Goal: Information Seeking & Learning: Learn about a topic

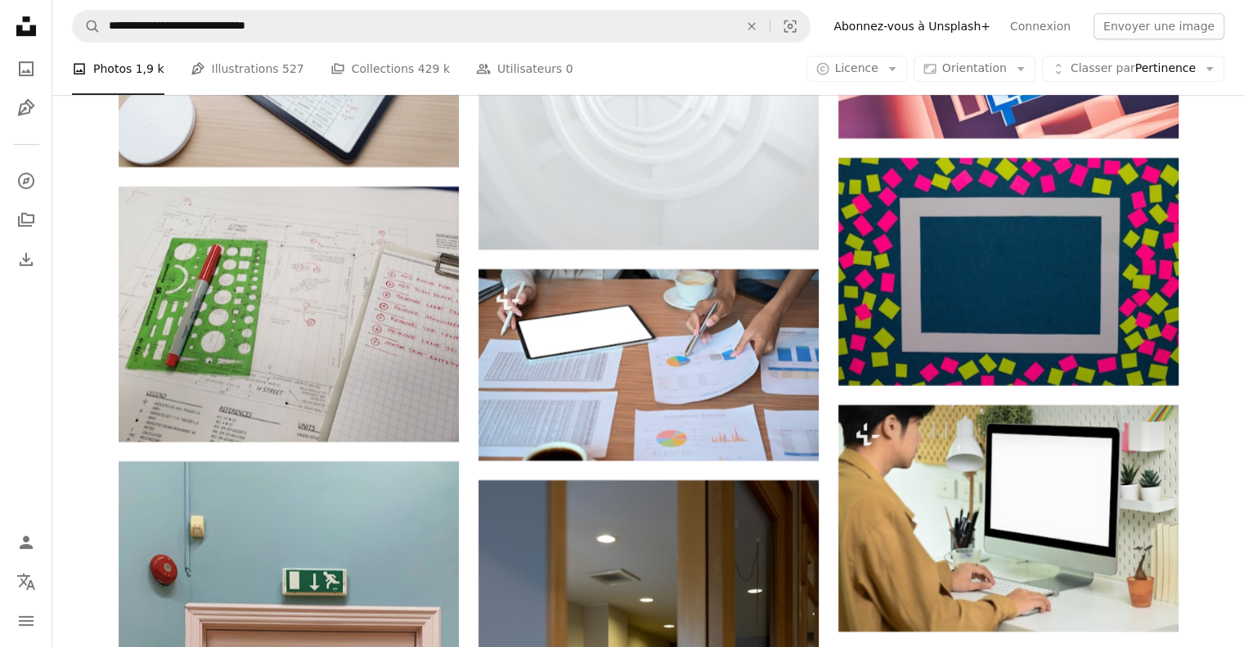
scroll to position [63250, 0]
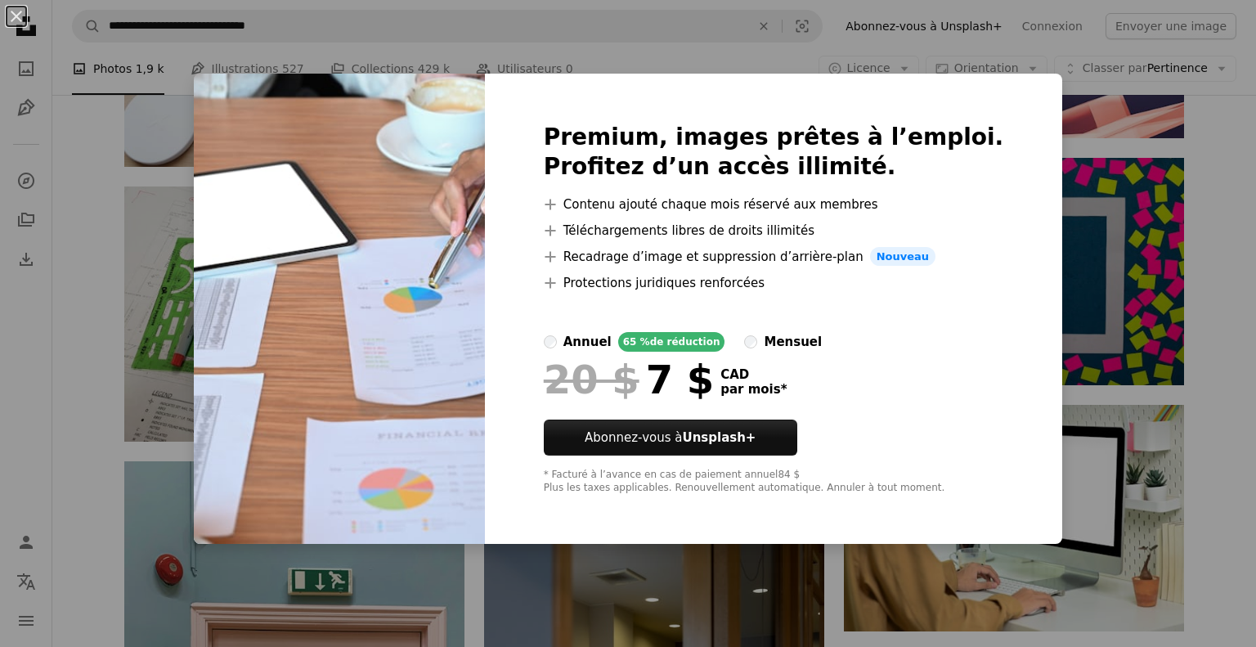
click at [1059, 160] on div "An X shape Premium, images prêtes à l’emploi. Profitez d’un accès illimité. A p…" at bounding box center [628, 323] width 1256 height 647
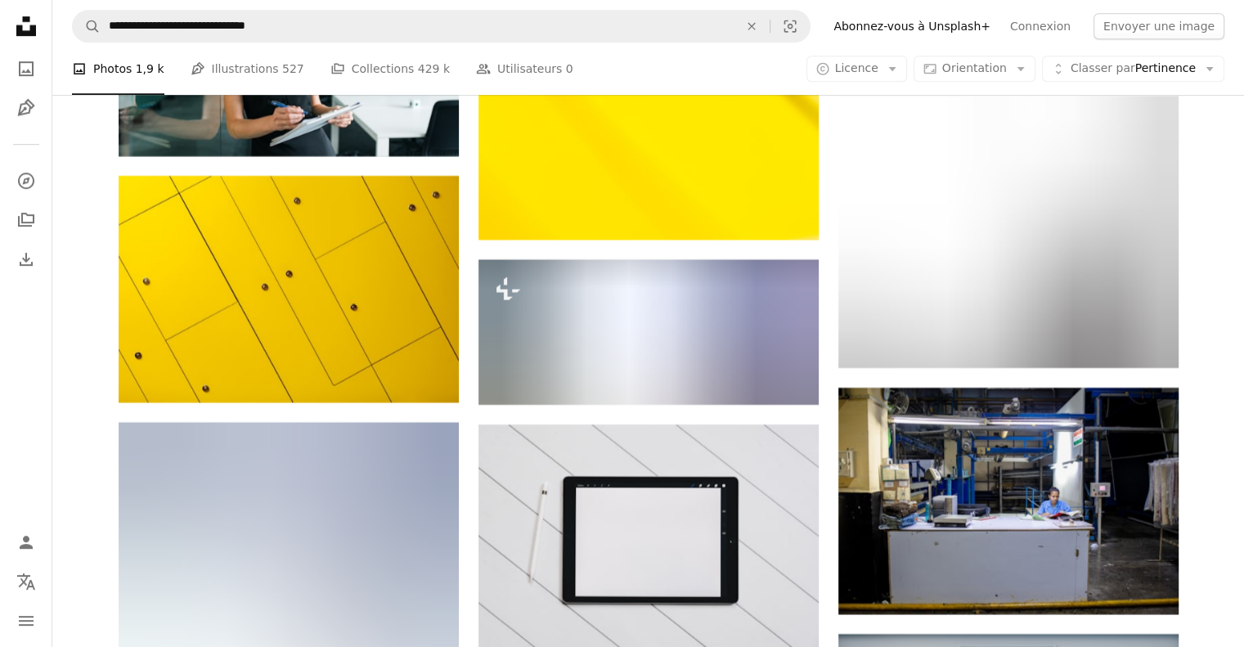
scroll to position [69445, 0]
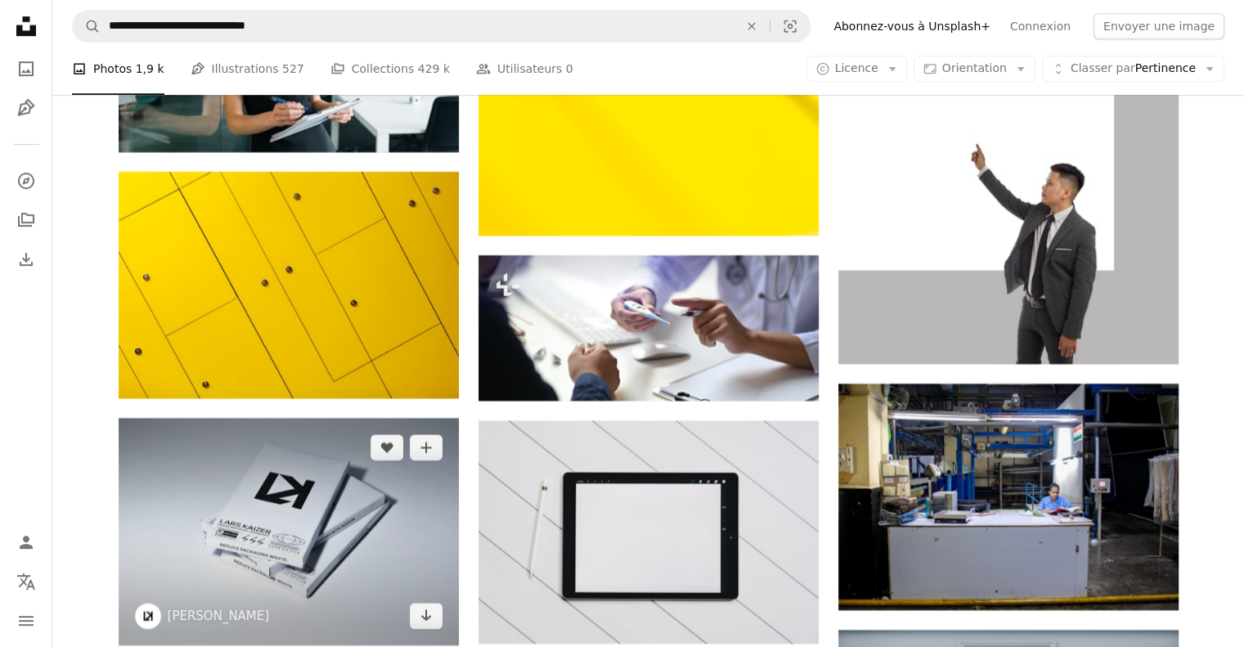
click at [200, 596] on img at bounding box center [289, 531] width 340 height 227
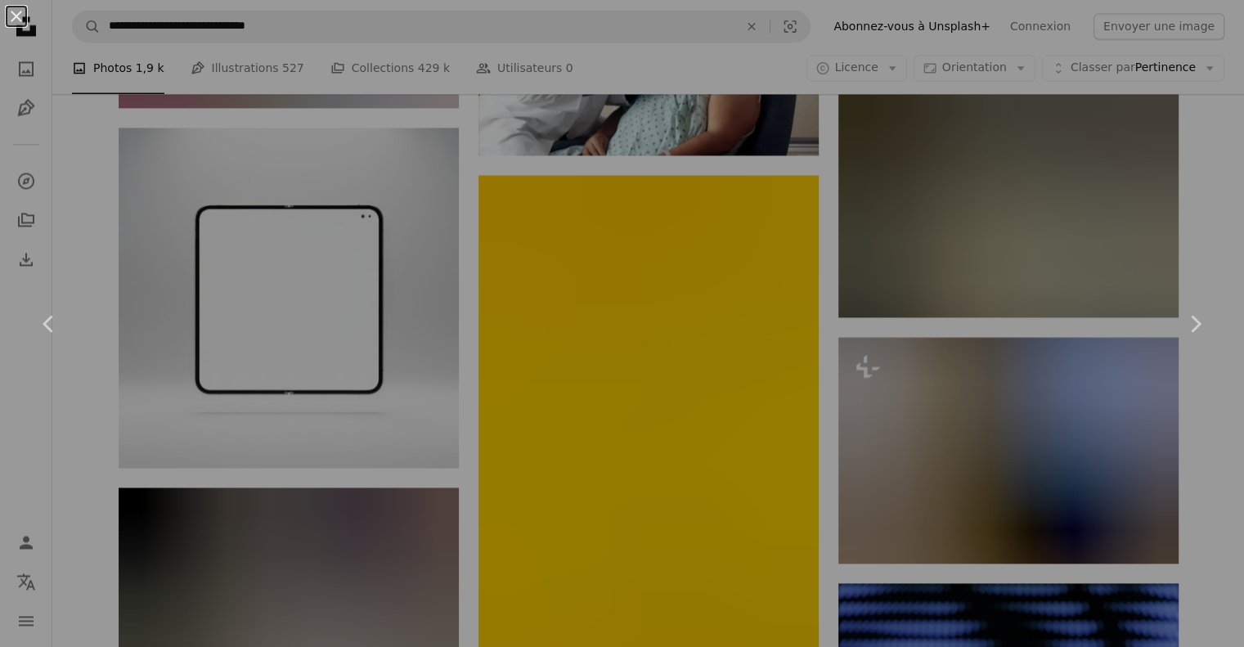
scroll to position [71188, 0]
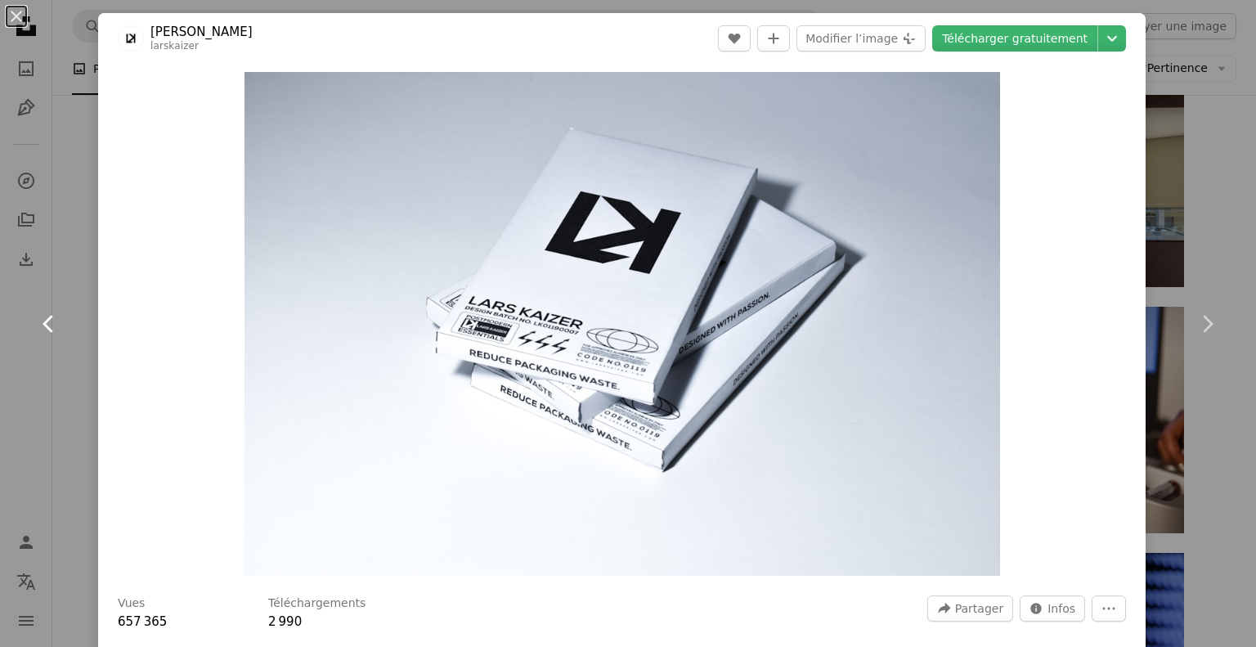
click at [69, 276] on link "Chevron left" at bounding box center [49, 323] width 98 height 157
click at [48, 315] on icon "Chevron left" at bounding box center [49, 324] width 26 height 26
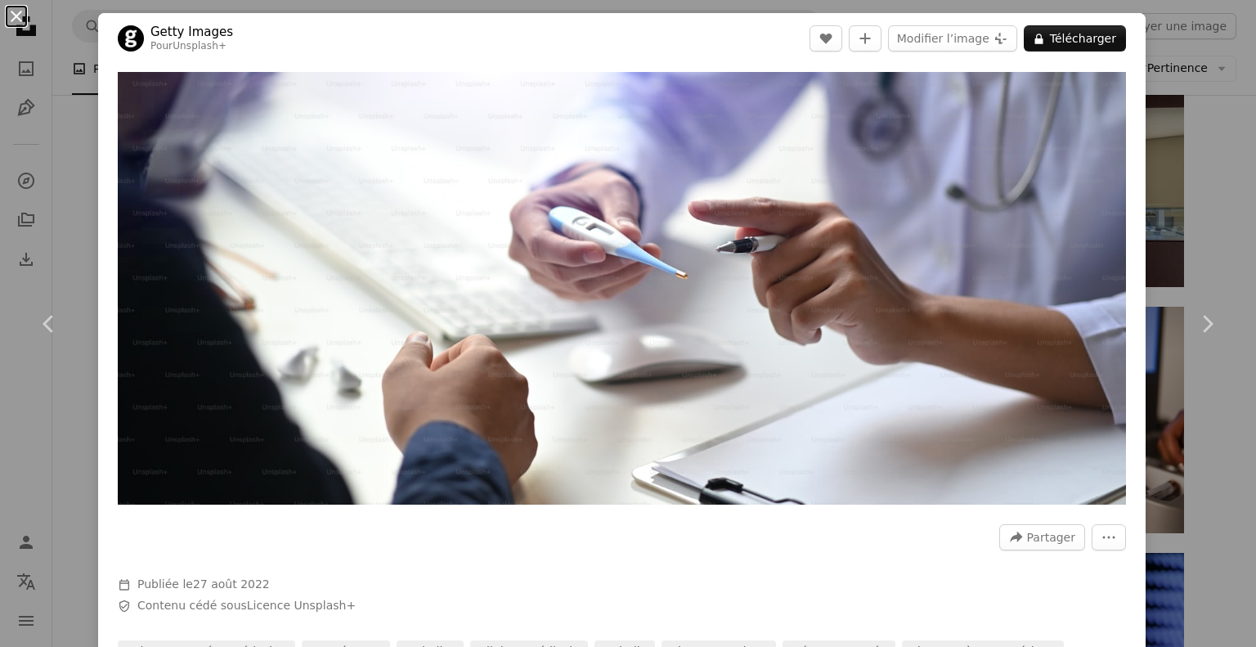
click at [19, 15] on button "An X shape" at bounding box center [17, 17] width 20 height 20
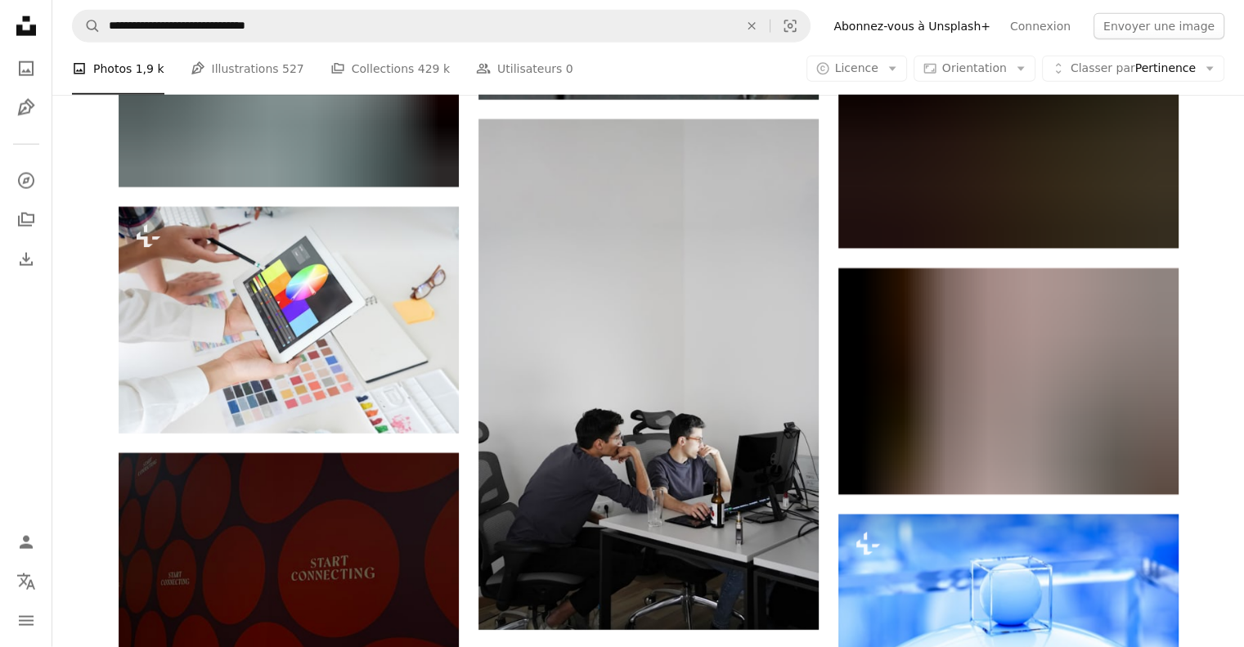
scroll to position [78484, 0]
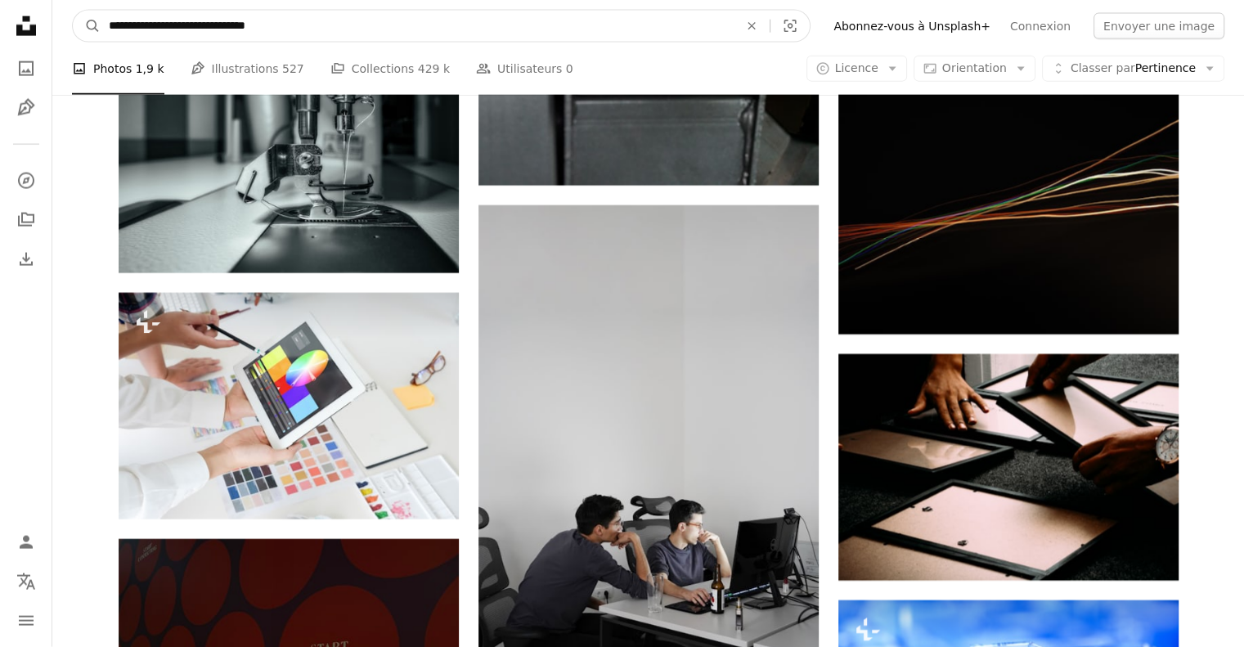
click at [173, 19] on input "**********" at bounding box center [417, 26] width 633 height 31
click at [164, 19] on input "**********" at bounding box center [417, 26] width 633 height 31
type input "**********"
click button "A magnifying glass" at bounding box center [87, 26] width 28 height 31
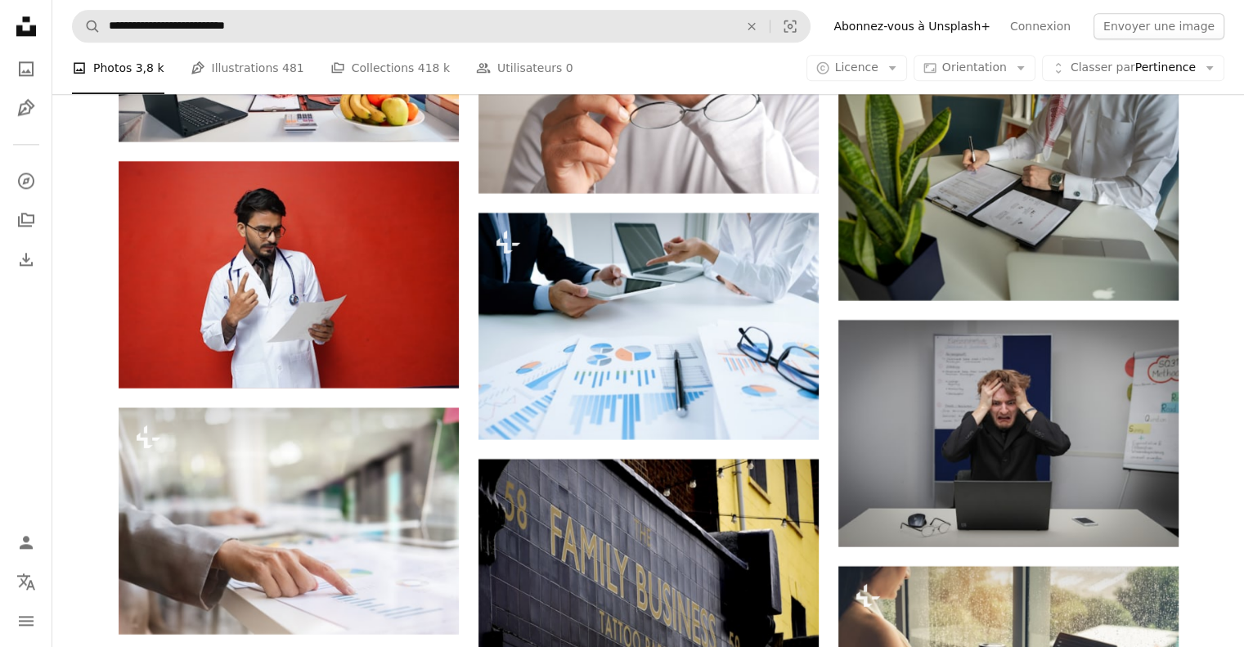
scroll to position [8435, 0]
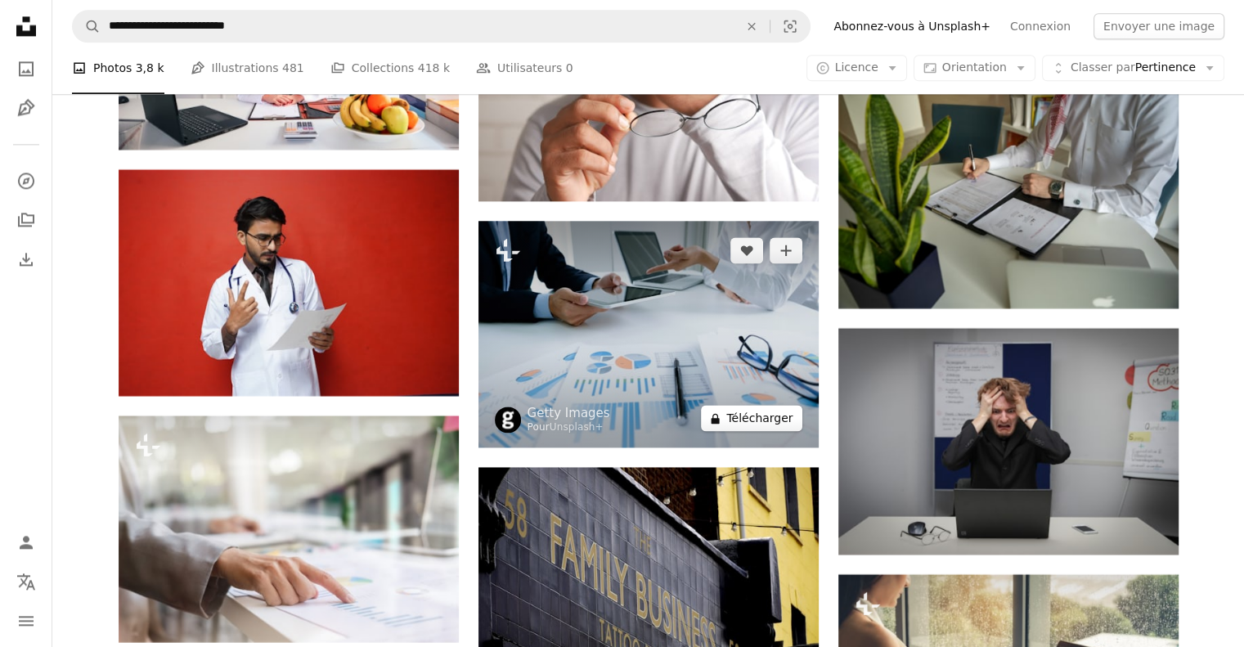
click at [753, 414] on button "A lock Télécharger" at bounding box center [751, 418] width 101 height 26
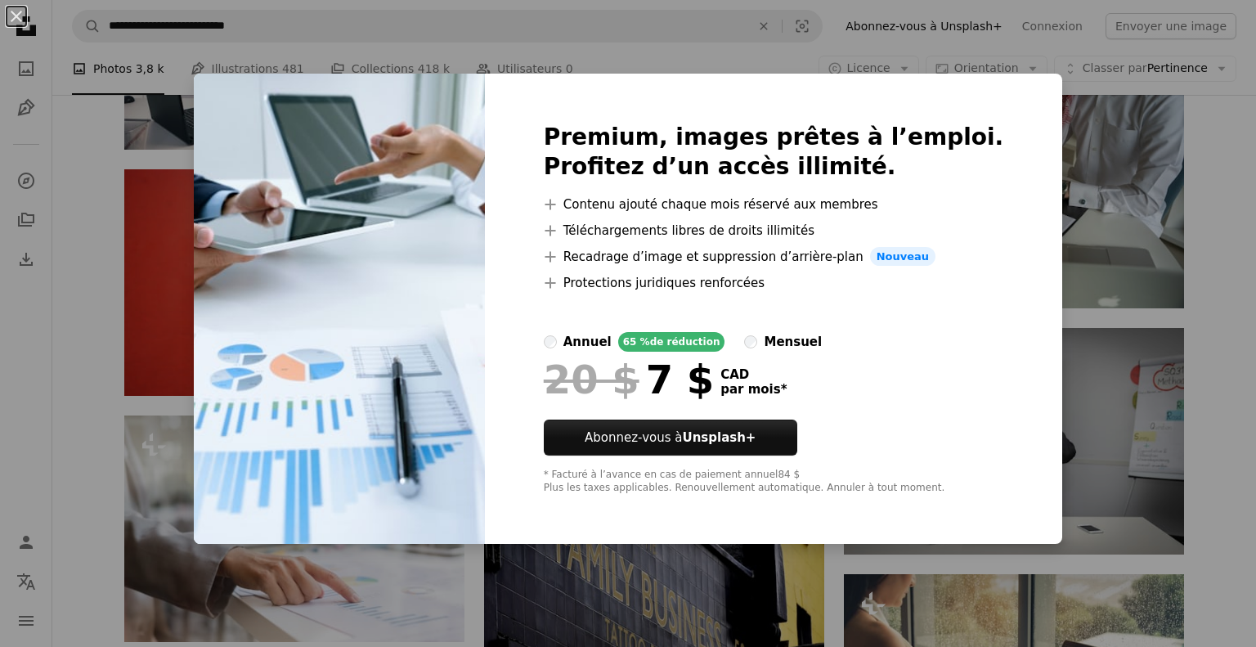
click at [1056, 174] on div "An X shape Premium, images prêtes à l’emploi. Profitez d’un accès illimité. A p…" at bounding box center [628, 323] width 1256 height 647
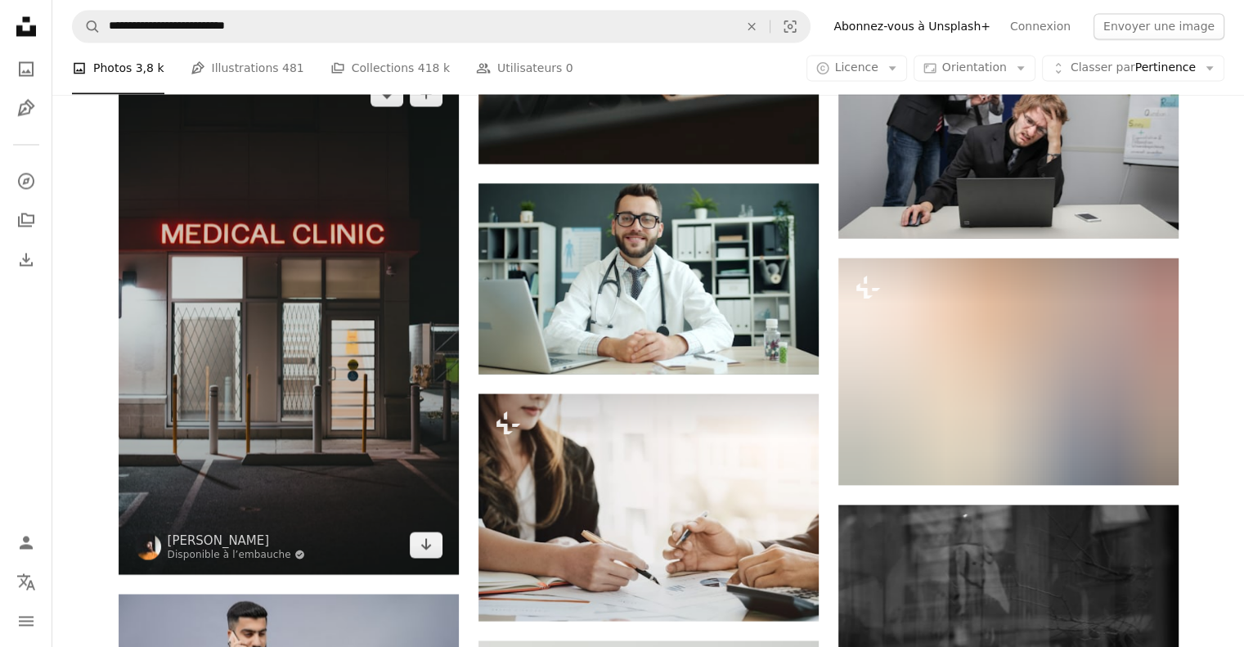
scroll to position [9242, 0]
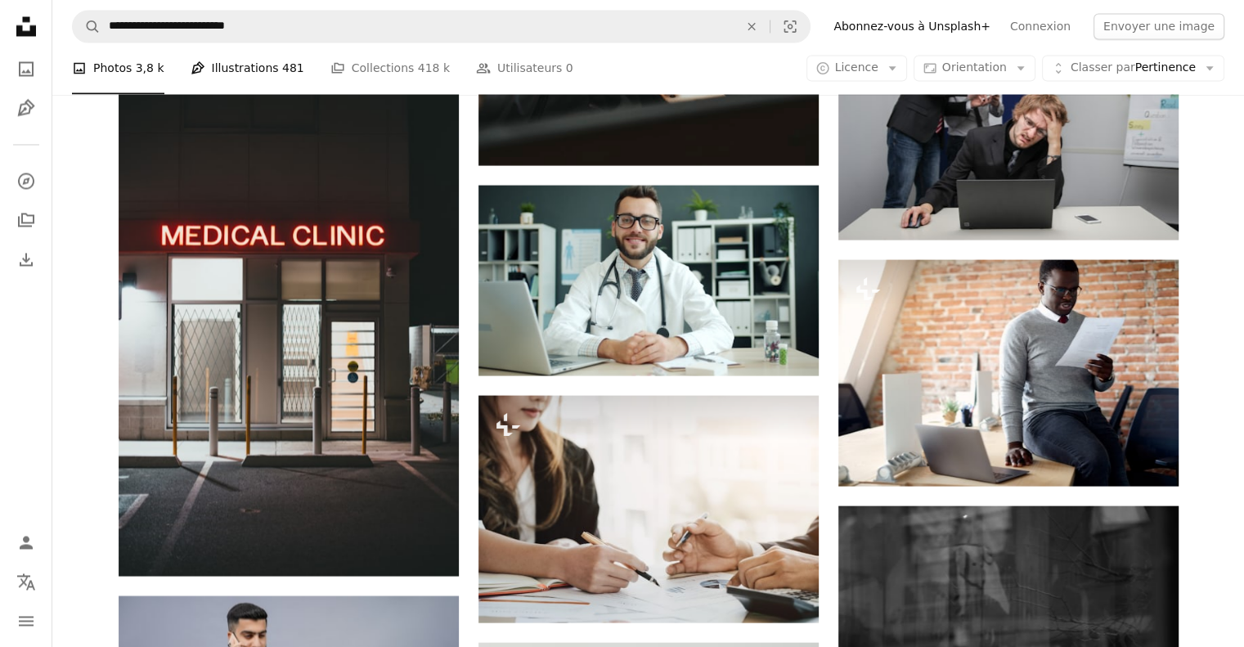
click at [257, 68] on link "Pen Tool Illustrations 481" at bounding box center [248, 69] width 114 height 52
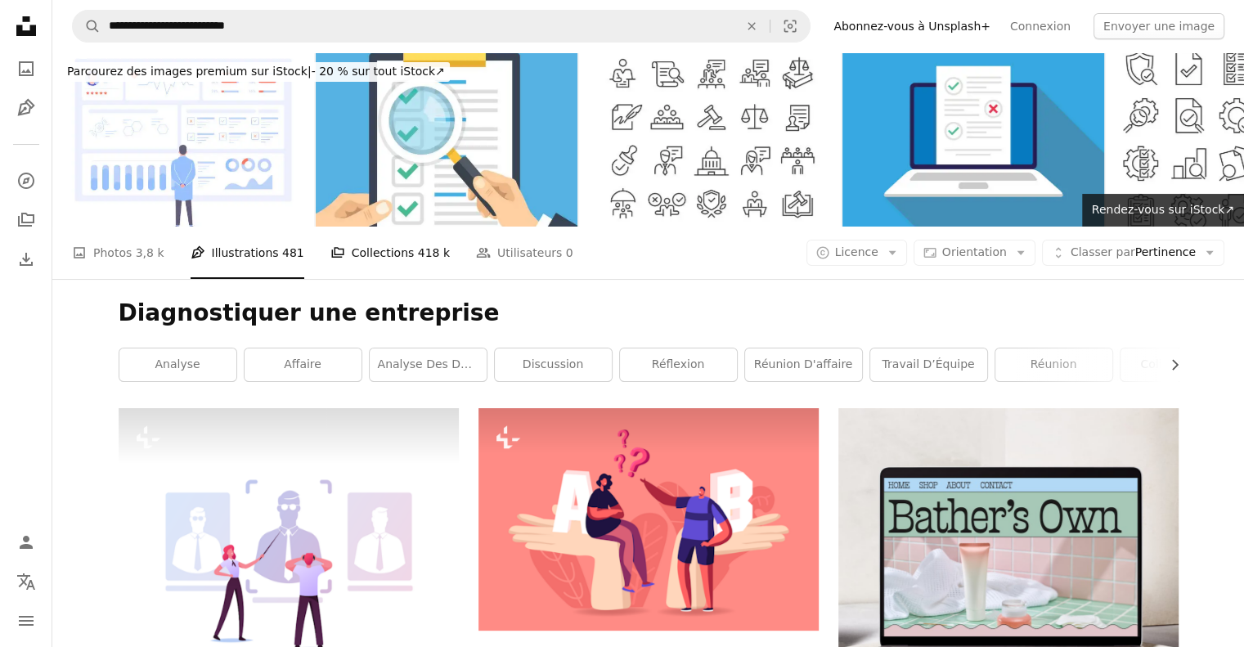
click at [366, 247] on link "A stack of folders Collections 418 k" at bounding box center [389, 253] width 119 height 52
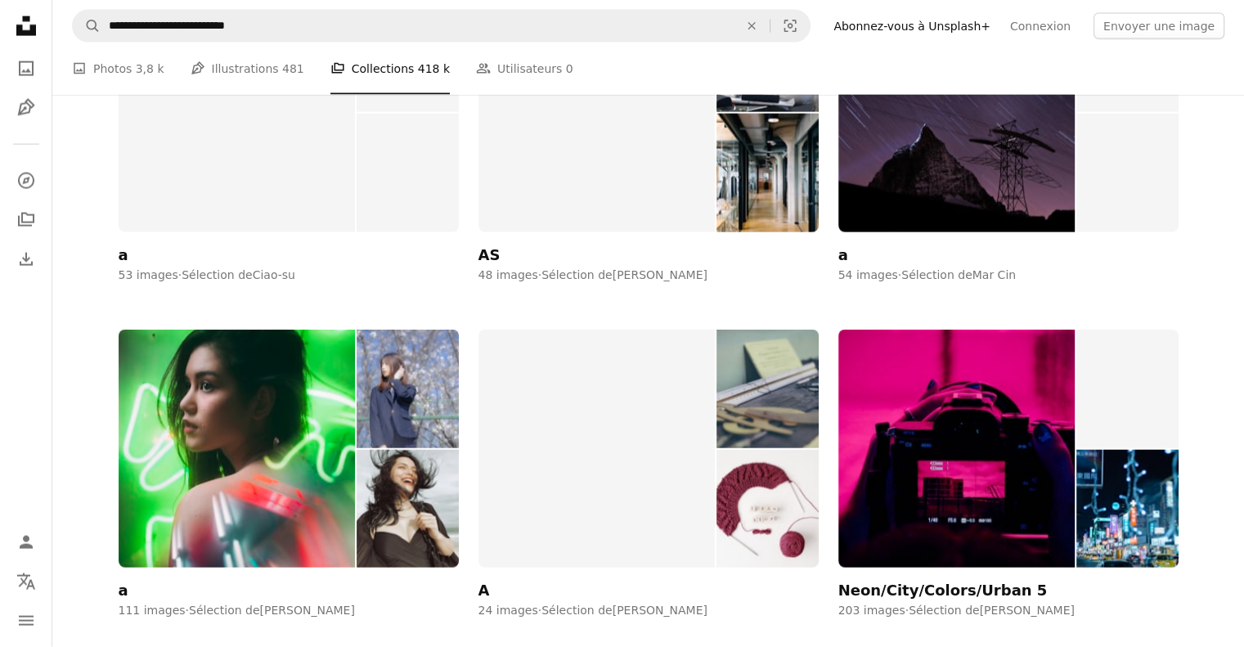
scroll to position [3770, 0]
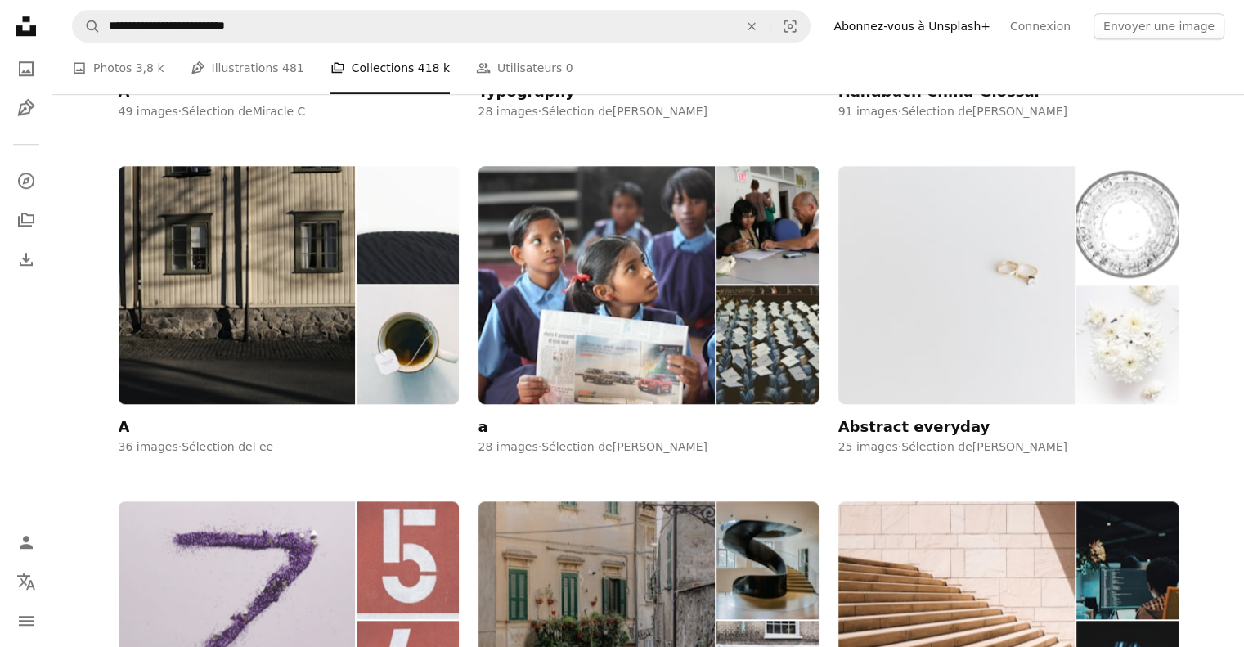
click at [214, 501] on img at bounding box center [237, 620] width 237 height 238
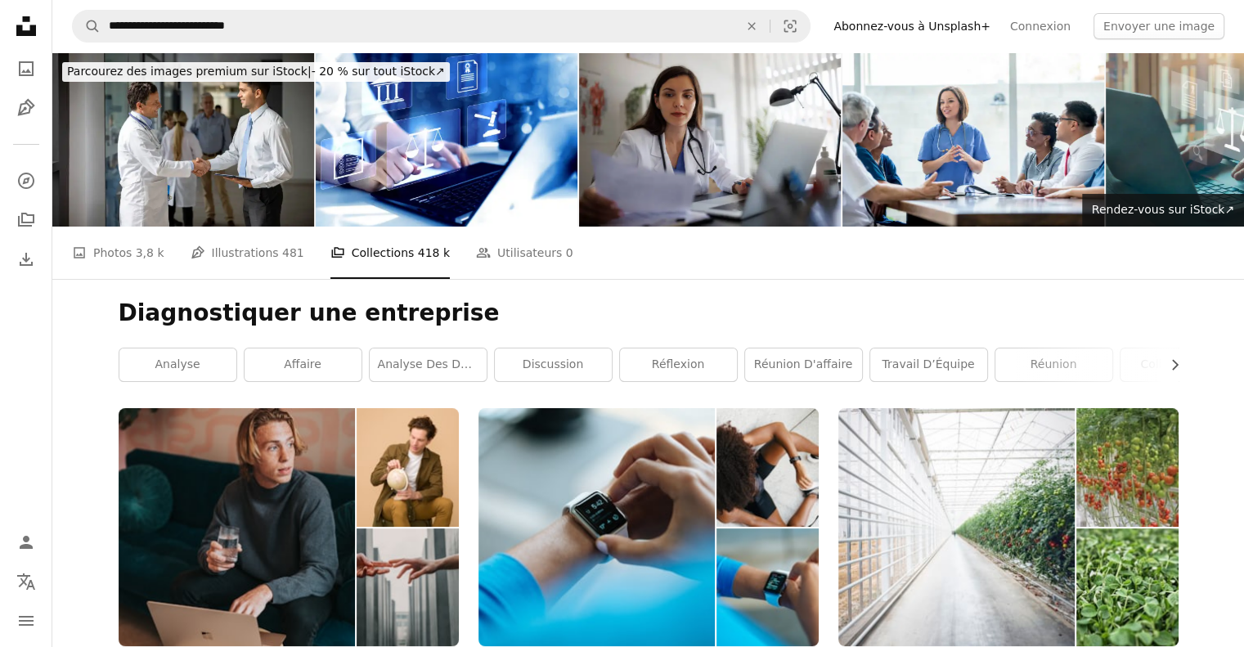
scroll to position [7722, 0]
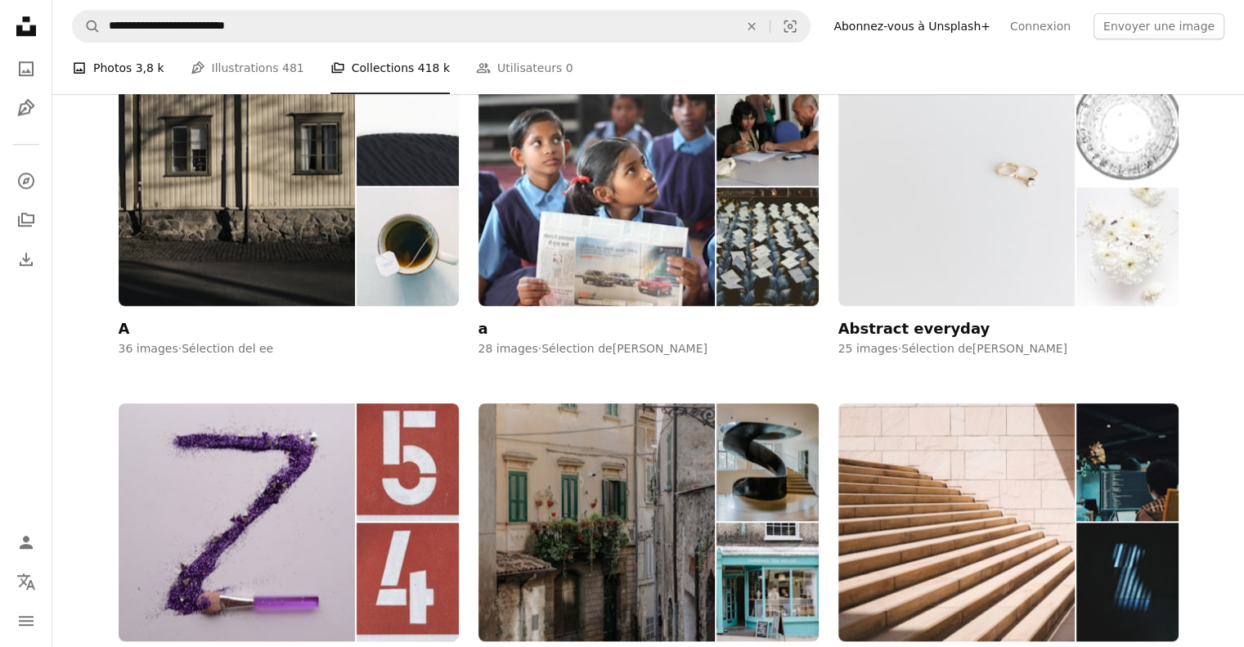
click at [118, 66] on link "A photo Photos 3,8 k" at bounding box center [118, 69] width 92 height 52
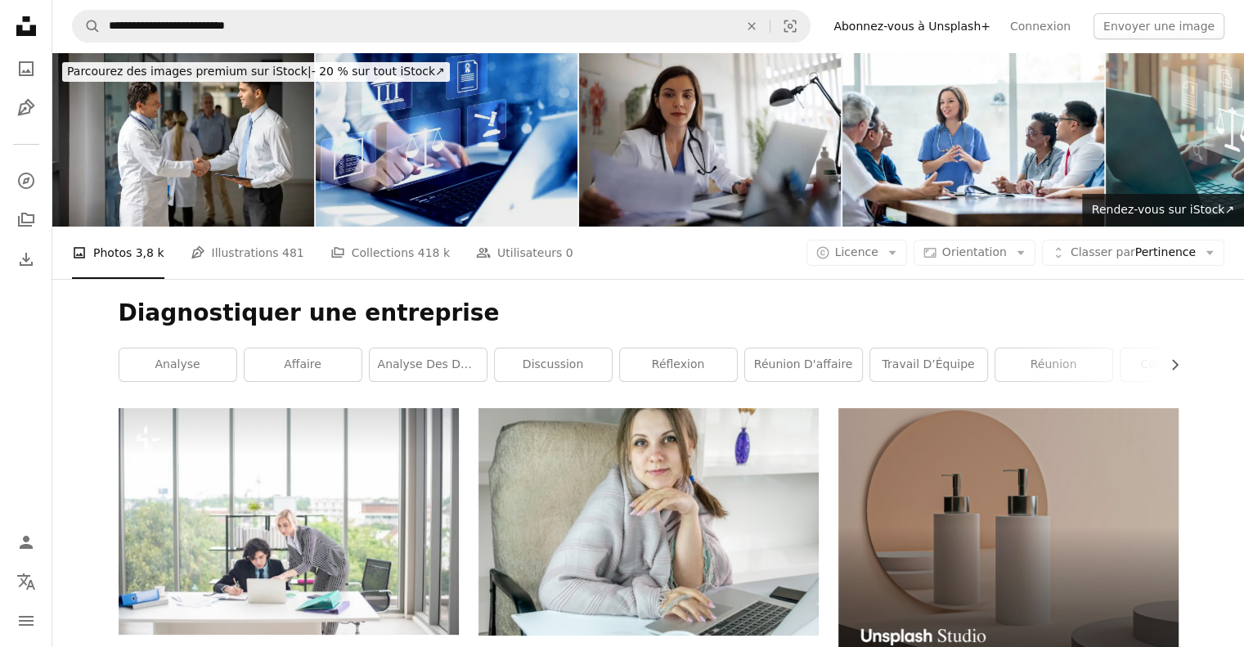
click at [409, 137] on img at bounding box center [447, 139] width 262 height 174
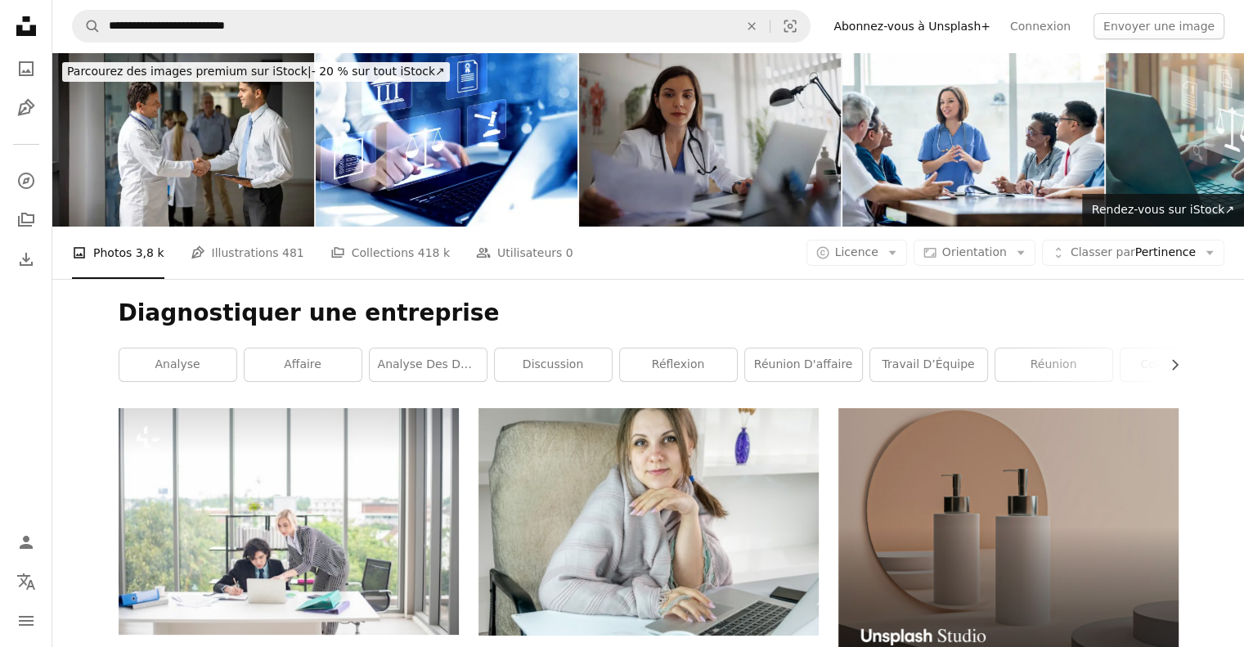
click at [721, 163] on img at bounding box center [710, 139] width 262 height 174
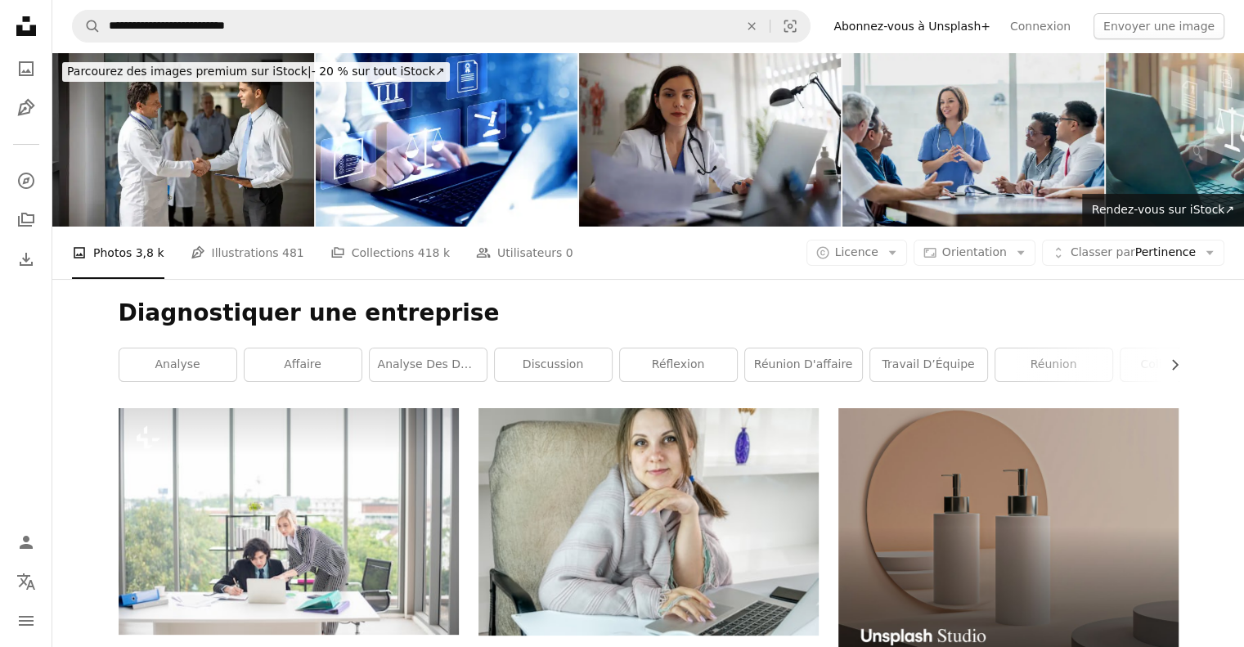
click at [1009, 128] on img at bounding box center [974, 139] width 262 height 174
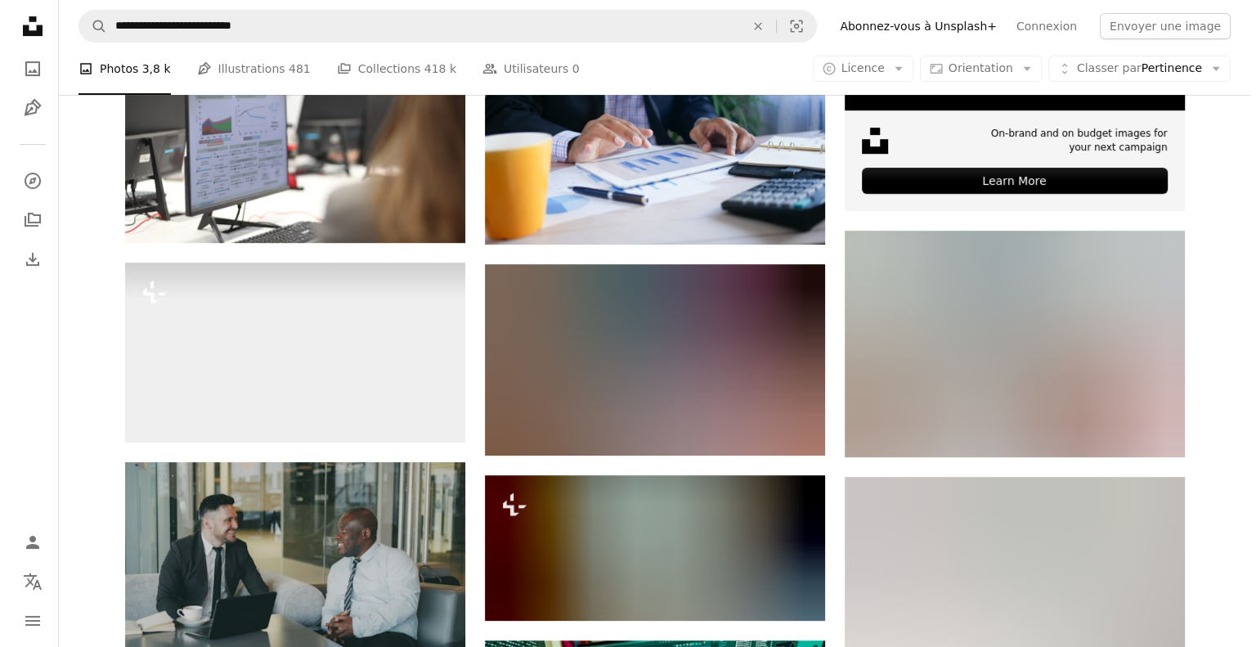
scroll to position [644, 0]
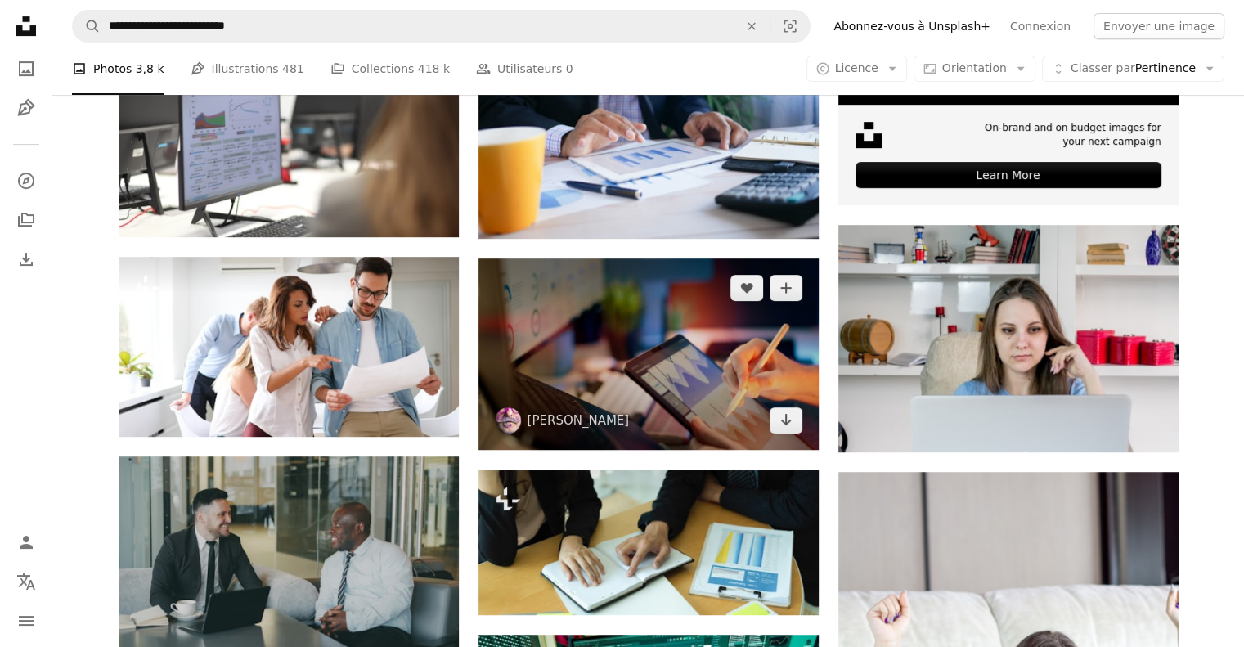
click at [720, 344] on img at bounding box center [649, 353] width 340 height 191
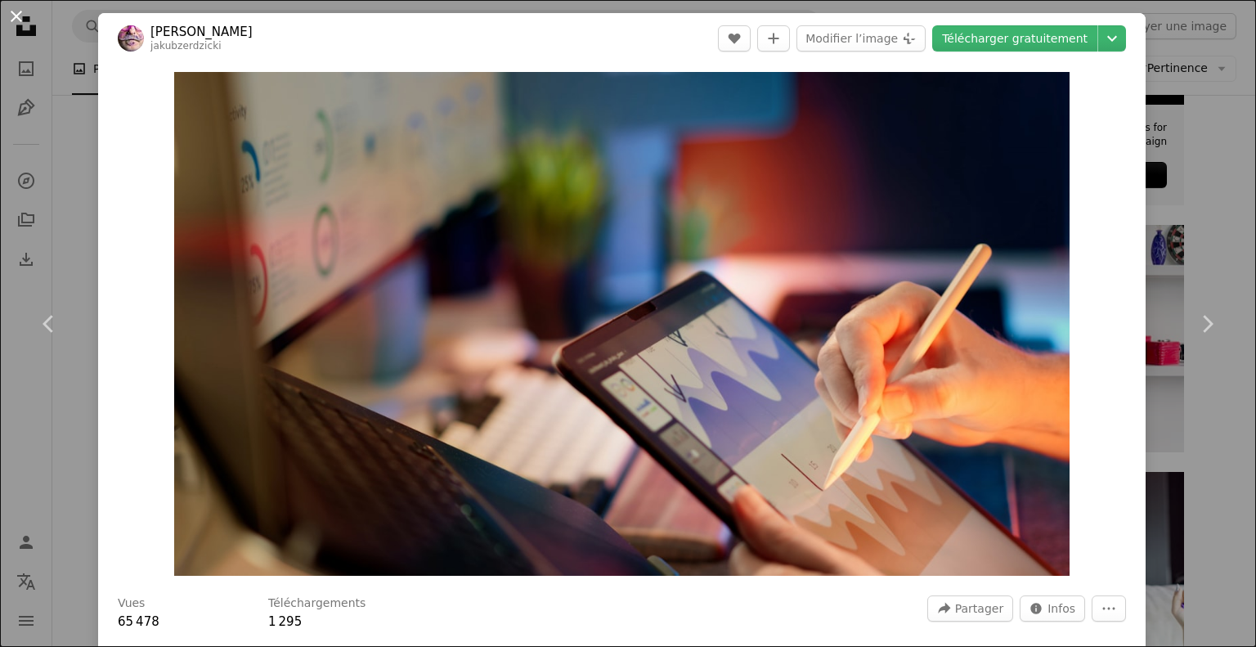
click at [16, 16] on button "An X shape" at bounding box center [17, 17] width 20 height 20
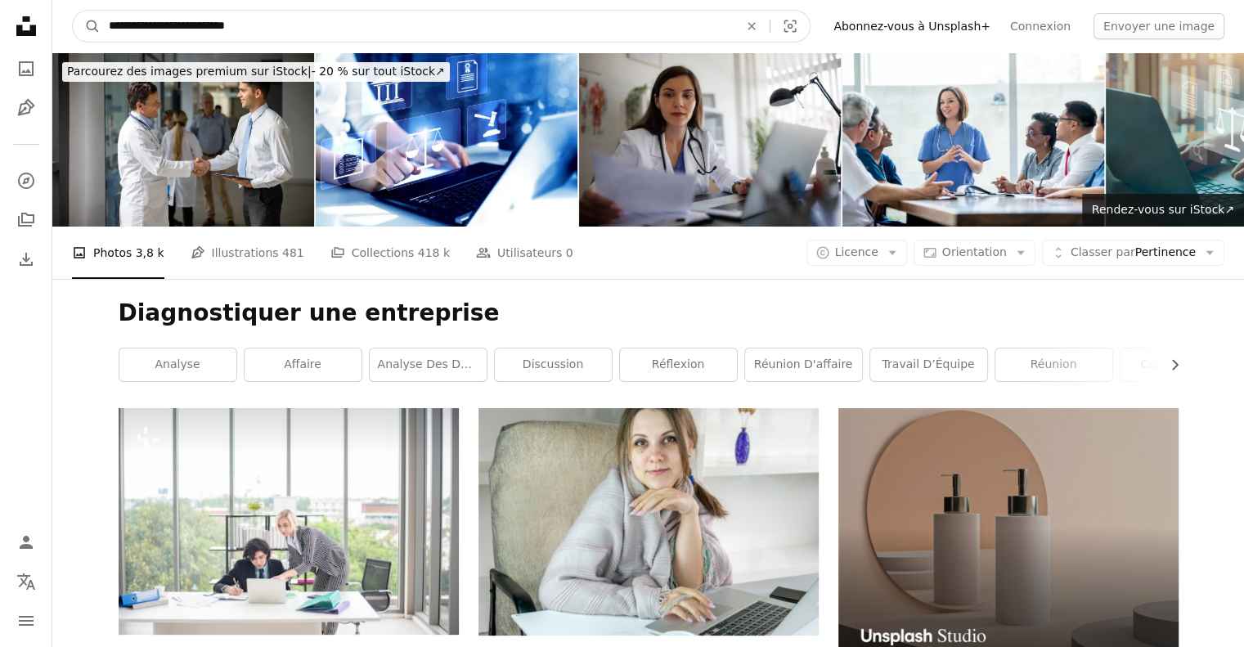
click at [258, 25] on input "**********" at bounding box center [417, 26] width 633 height 31
type input "**********"
click button "A magnifying glass" at bounding box center [87, 26] width 28 height 31
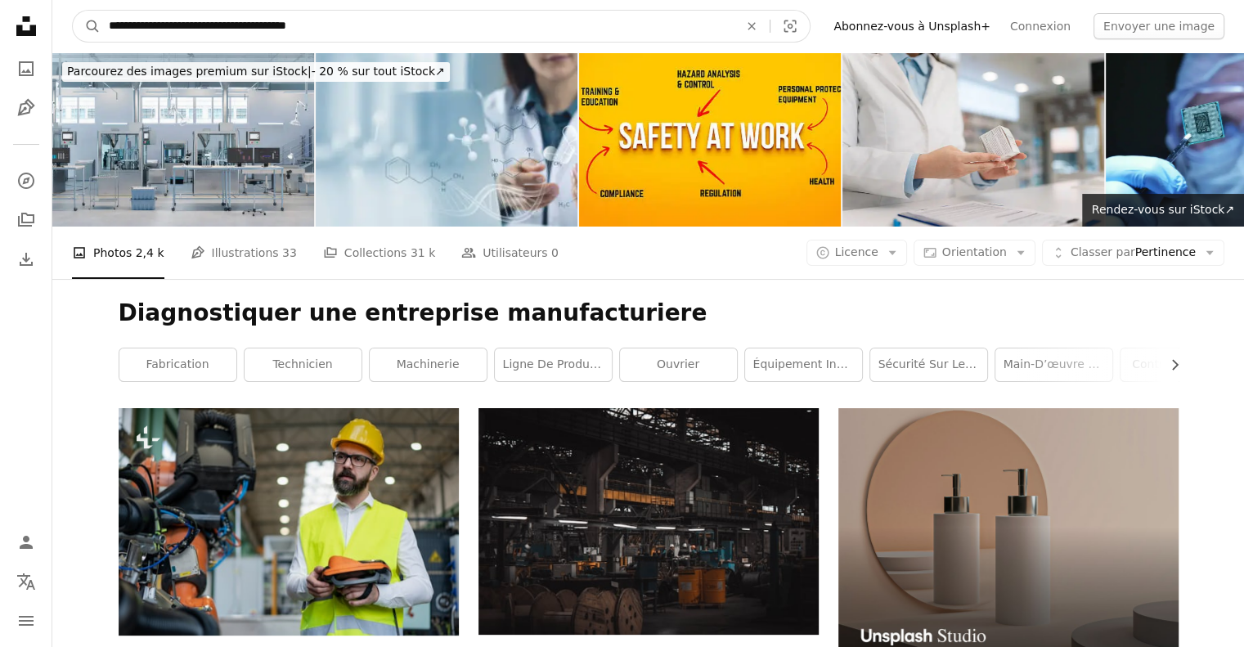
click at [378, 25] on input "**********" at bounding box center [417, 26] width 633 height 31
type input "**********"
click button "A magnifying glass" at bounding box center [87, 26] width 28 height 31
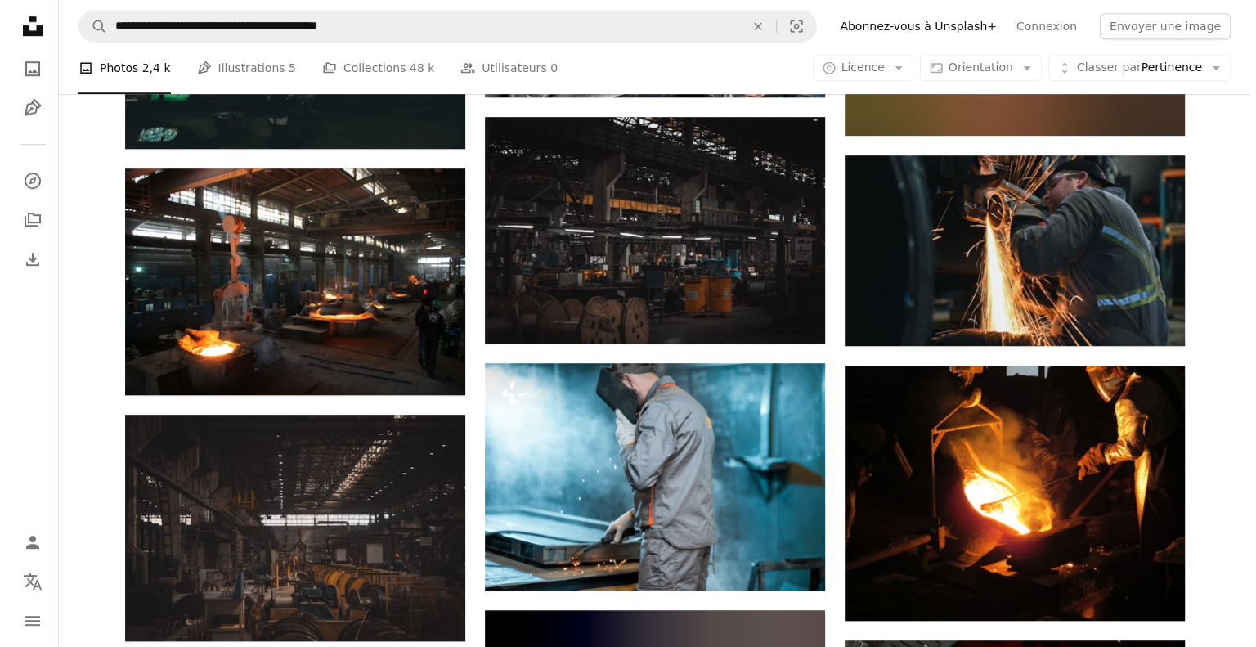
scroll to position [1209, 0]
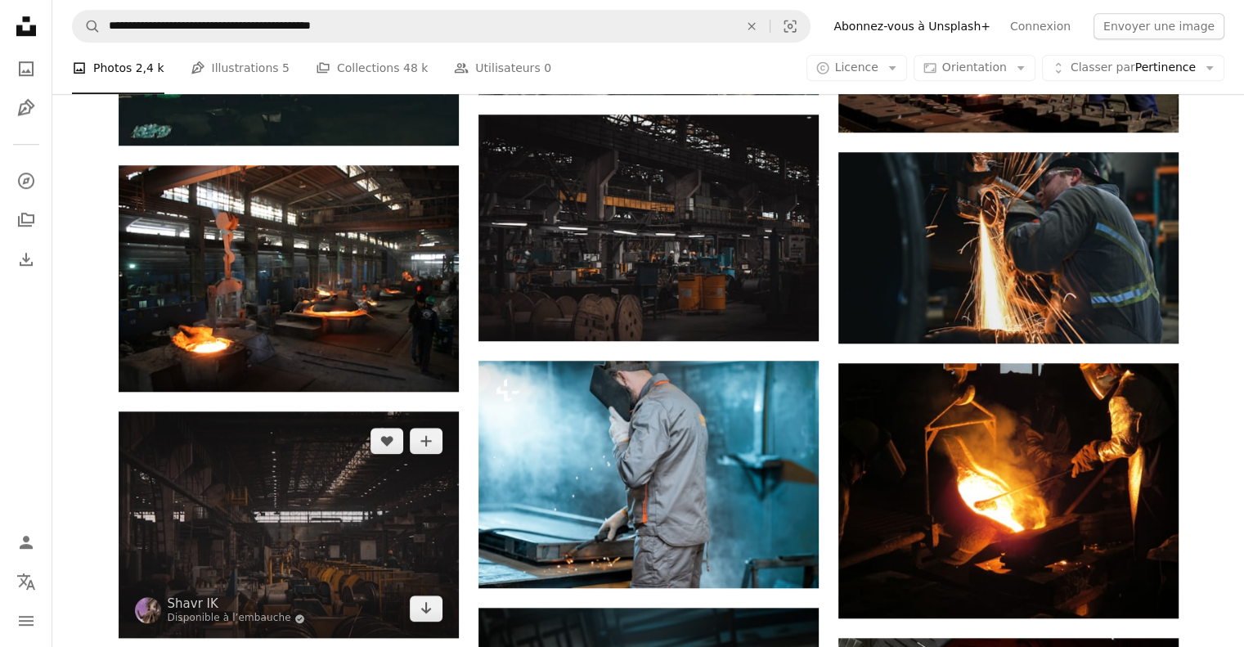
click at [215, 518] on img at bounding box center [289, 524] width 340 height 227
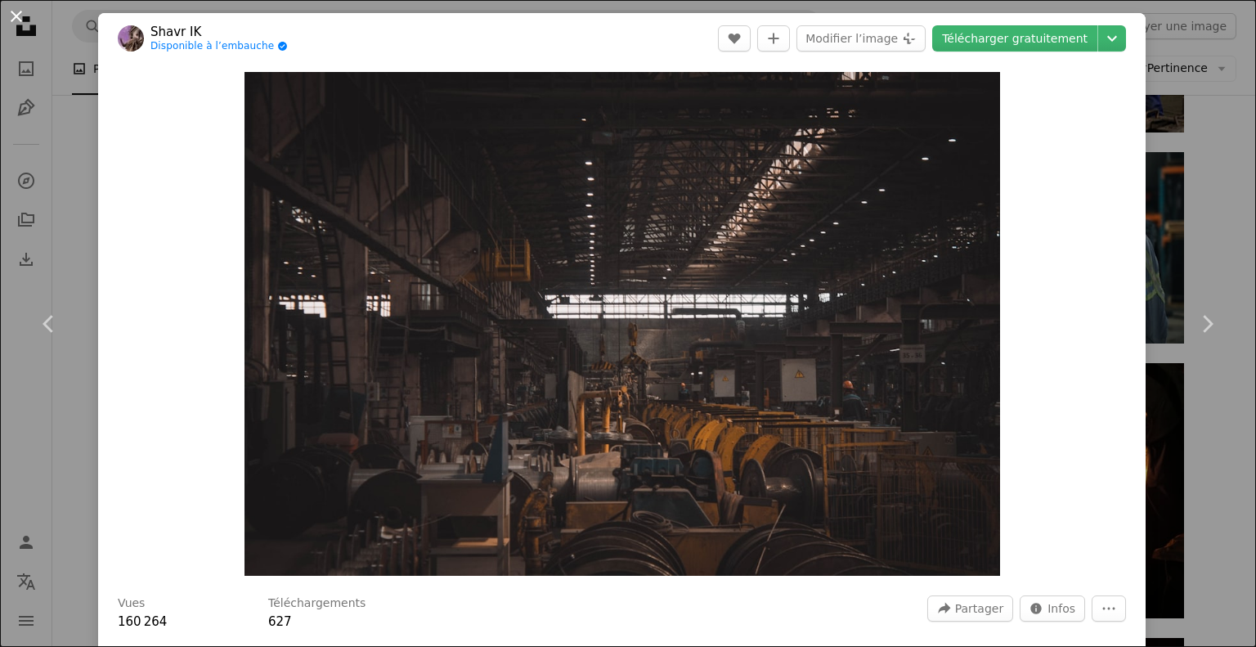
click at [23, 26] on button "An X shape" at bounding box center [17, 17] width 20 height 20
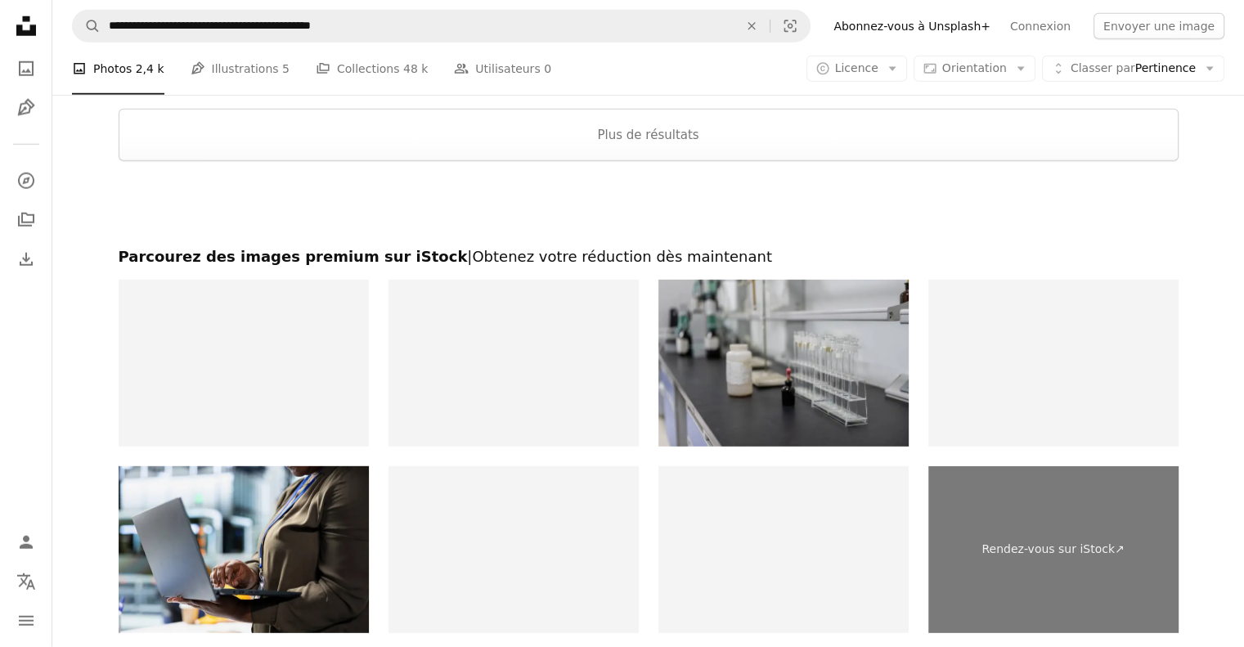
scroll to position [4491, 0]
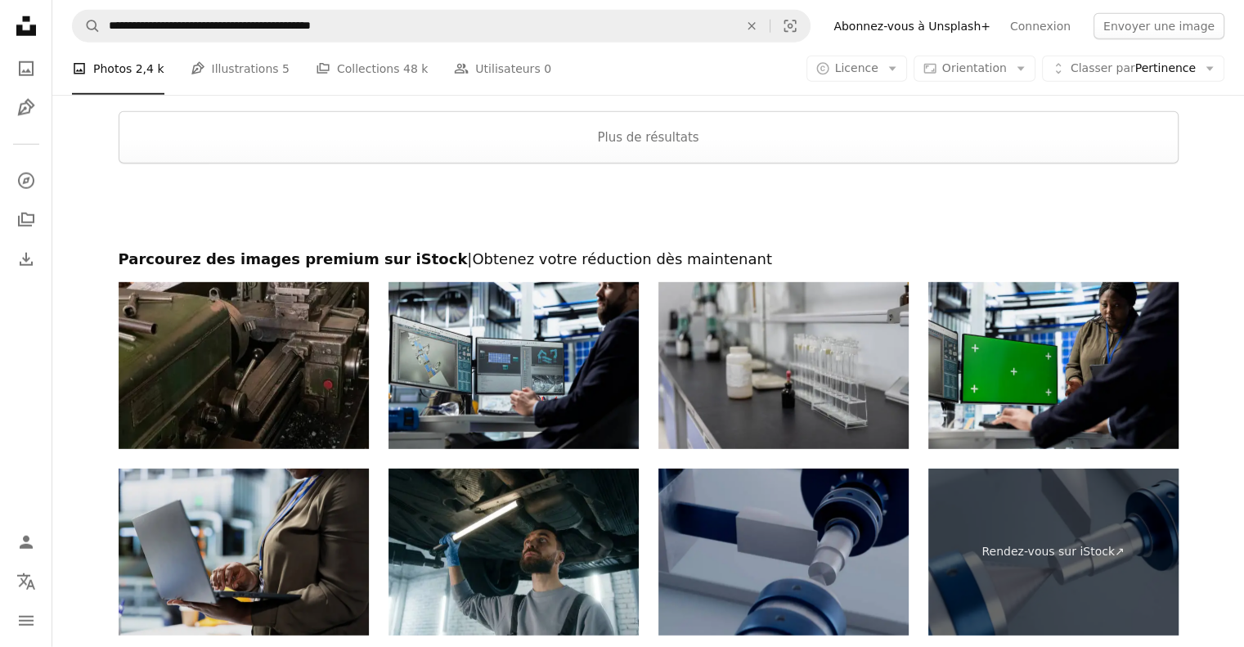
click at [144, 578] on img at bounding box center [244, 552] width 250 height 167
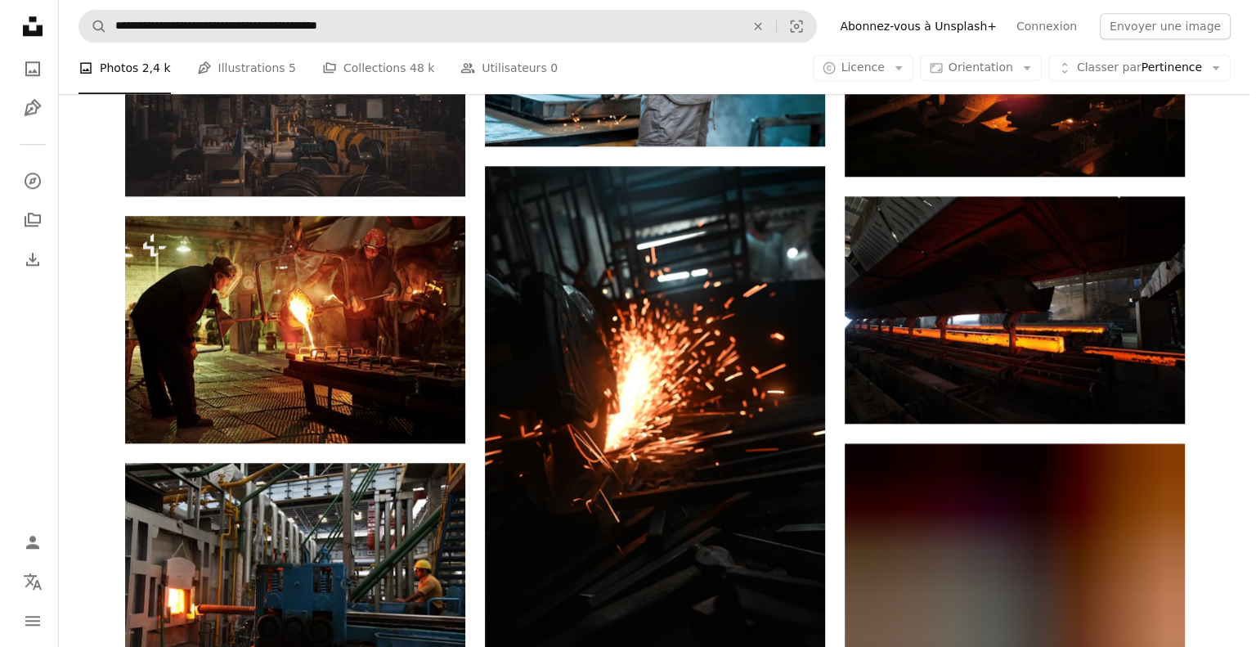
scroll to position [1650, 0]
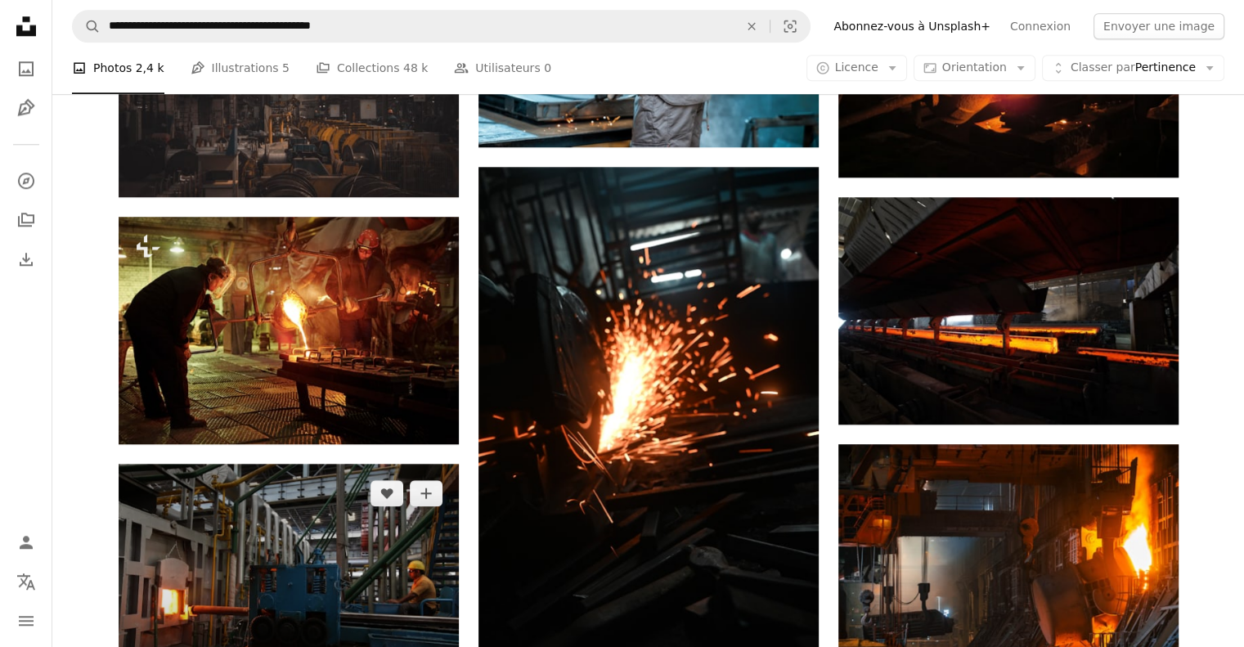
click at [386, 468] on img at bounding box center [289, 577] width 340 height 227
